Goal: Use online tool/utility: Utilize a website feature to perform a specific function

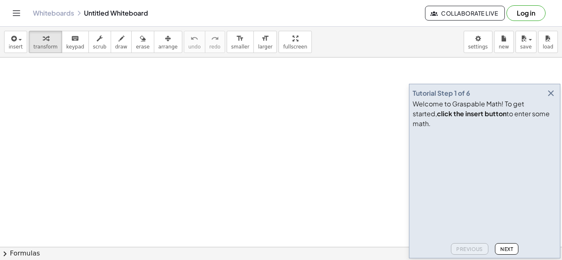
click at [547, 98] on icon "button" at bounding box center [551, 93] width 10 height 10
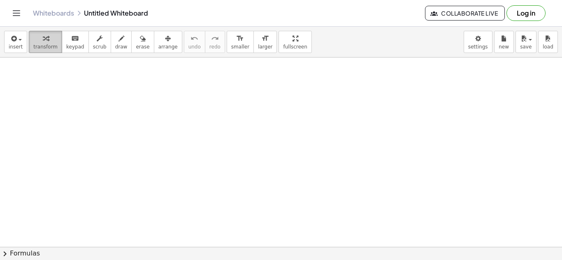
click at [30, 44] on button "transform" at bounding box center [45, 42] width 33 height 22
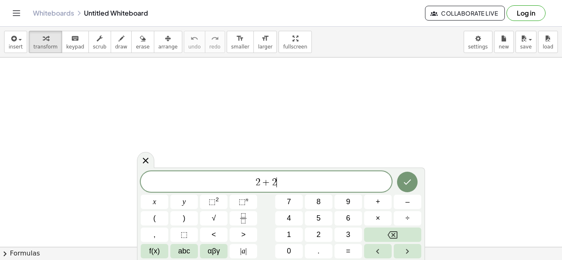
scroll to position [2, 0]
click at [408, 182] on icon "Done" at bounding box center [407, 181] width 7 height 5
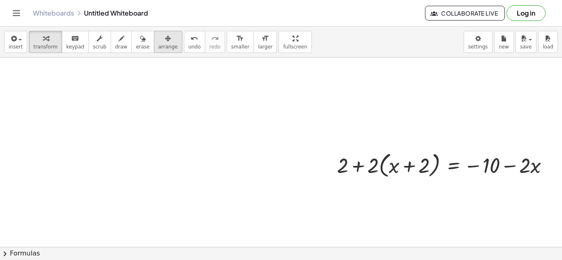
click at [158, 46] on span "arrange" at bounding box center [167, 47] width 19 height 6
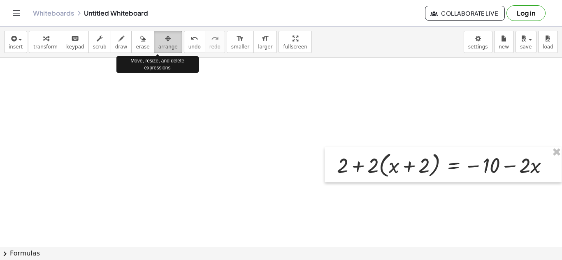
click at [158, 46] on span "arrange" at bounding box center [167, 47] width 19 height 6
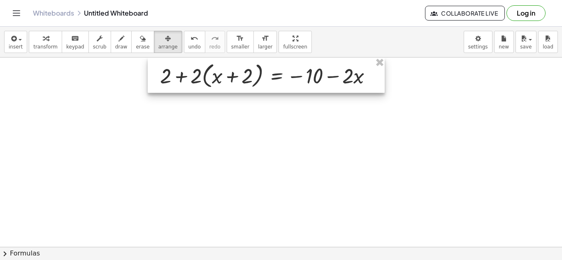
drag, startPoint x: 431, startPoint y: 152, endPoint x: 255, endPoint y: 56, distance: 201.2
click at [255, 56] on div "insert select one: Math Expression Function Text Youtube Video Graphing Geometr…" at bounding box center [281, 144] width 562 height 234
click at [50, 46] on span "transform" at bounding box center [45, 47] width 24 height 6
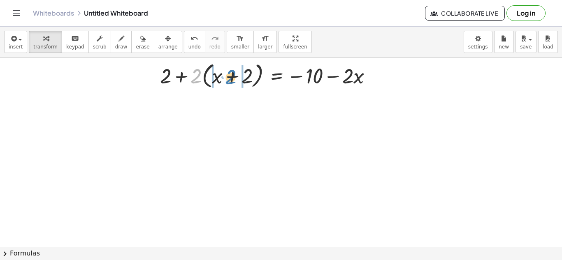
drag, startPoint x: 198, startPoint y: 80, endPoint x: 233, endPoint y: 81, distance: 34.6
click at [233, 81] on div at bounding box center [269, 75] width 227 height 31
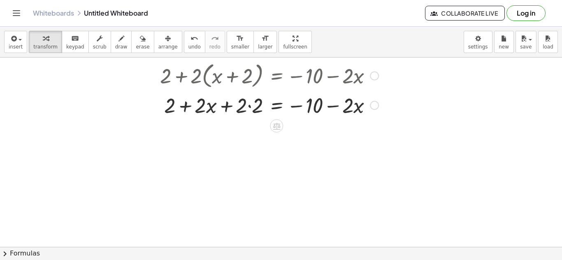
click at [244, 106] on div at bounding box center [269, 105] width 227 height 28
click at [250, 107] on div at bounding box center [269, 105] width 227 height 28
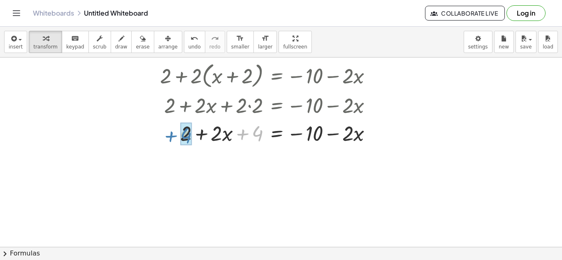
drag, startPoint x: 254, startPoint y: 134, endPoint x: 180, endPoint y: 136, distance: 74.1
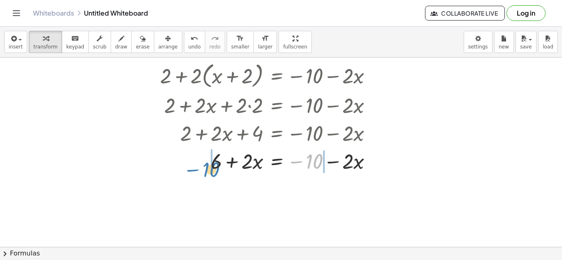
drag, startPoint x: 313, startPoint y: 164, endPoint x: 209, endPoint y: 172, distance: 104.4
click at [209, 172] on div at bounding box center [269, 161] width 227 height 28
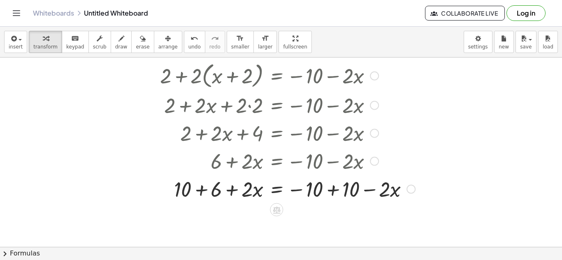
click at [199, 194] on div at bounding box center [287, 189] width 263 height 28
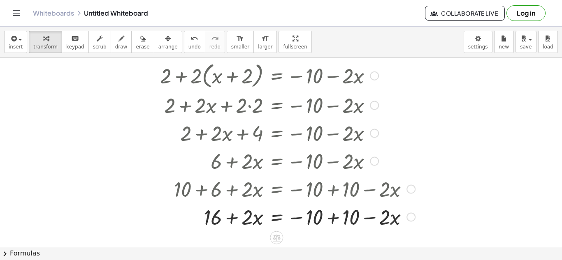
click at [333, 220] on div at bounding box center [287, 217] width 263 height 28
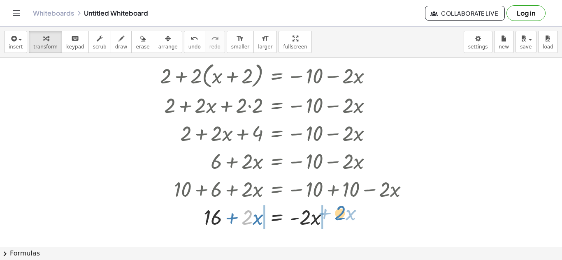
drag, startPoint x: 248, startPoint y: 219, endPoint x: 339, endPoint y: 216, distance: 91.8
click at [339, 216] on div at bounding box center [287, 217] width 263 height 28
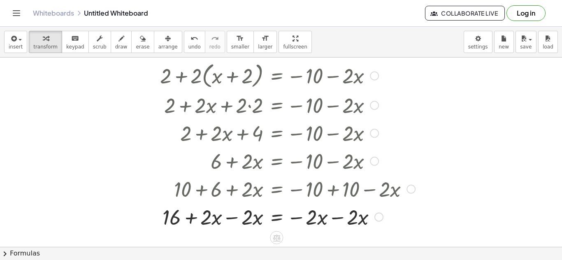
click at [229, 219] on div at bounding box center [287, 217] width 263 height 28
click at [340, 218] on div at bounding box center [287, 217] width 263 height 28
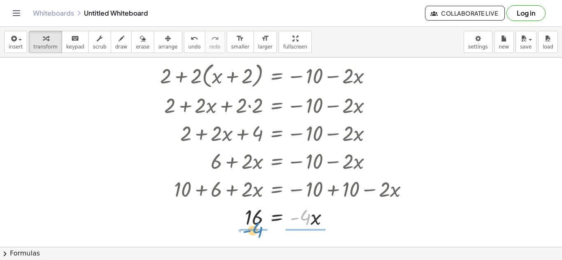
drag, startPoint x: 306, startPoint y: 223, endPoint x: 259, endPoint y: 236, distance: 49.1
click at [254, 228] on div at bounding box center [287, 216] width 263 height 41
click at [304, 209] on div at bounding box center [287, 216] width 263 height 41
click at [304, 220] on div at bounding box center [287, 216] width 263 height 41
